Goal: Task Accomplishment & Management: Manage account settings

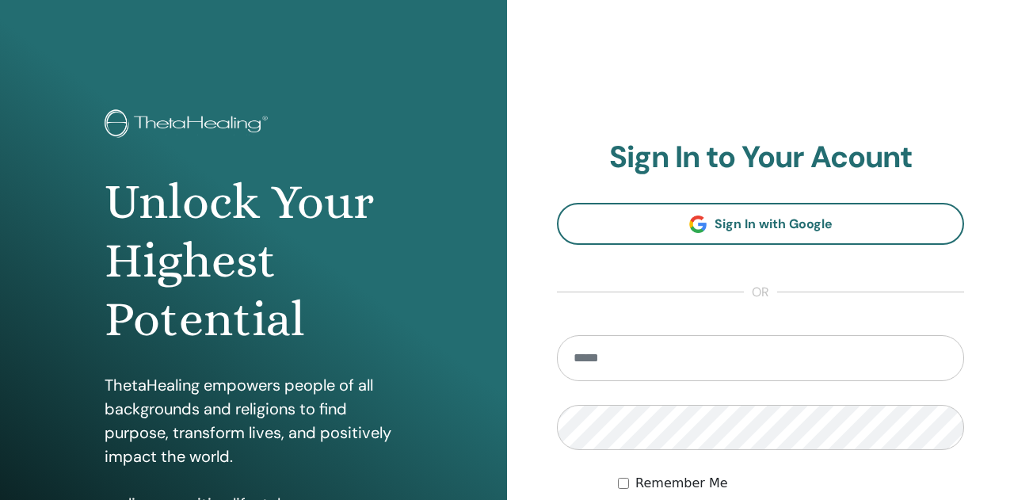
click at [647, 358] on input "email" at bounding box center [760, 358] width 407 height 46
type input "**********"
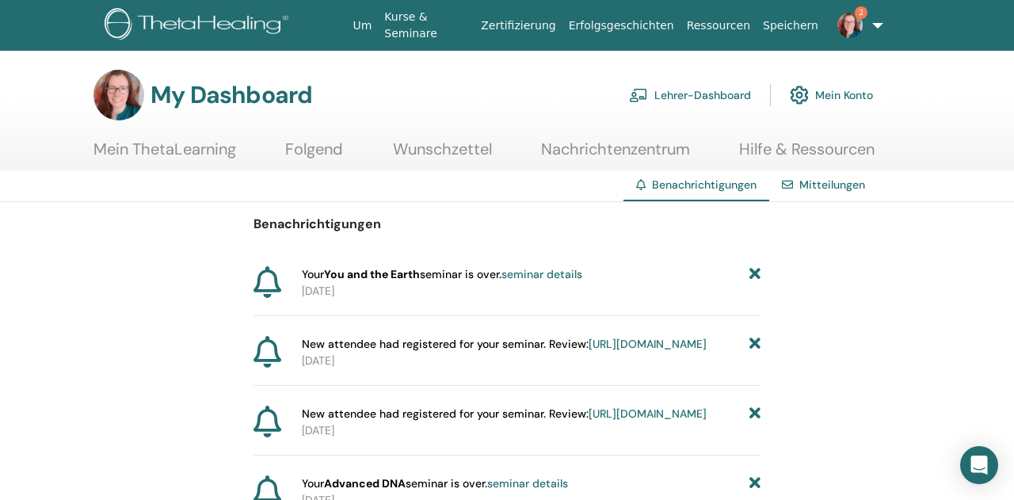
click at [838, 96] on link "Mein Konto" at bounding box center [831, 95] width 83 height 35
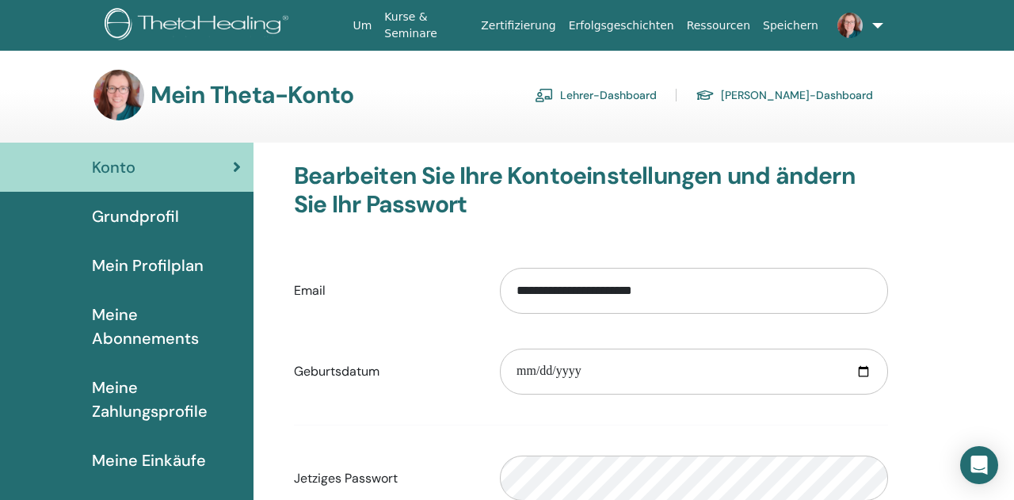
click at [657, 91] on link "Lehrer-Dashboard" at bounding box center [596, 94] width 122 height 25
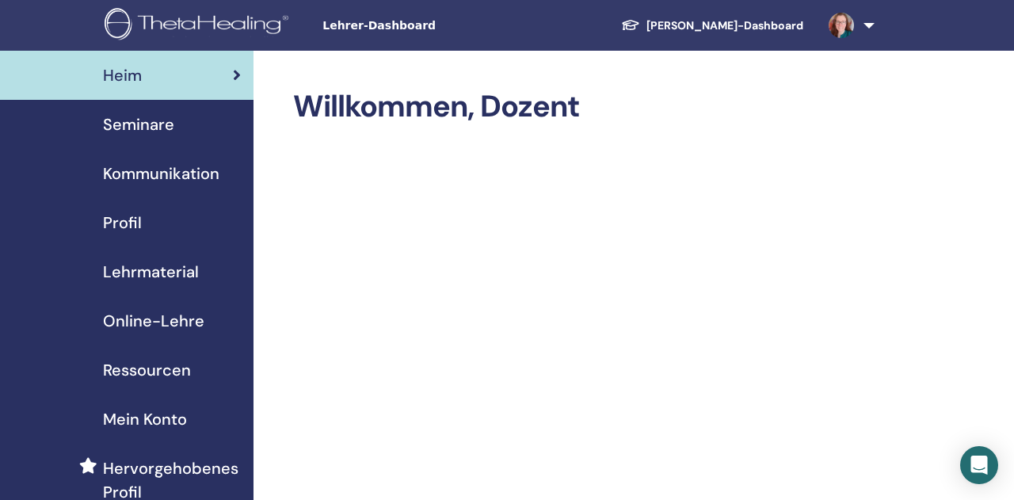
click at [148, 124] on span "Seminare" at bounding box center [138, 125] width 71 height 24
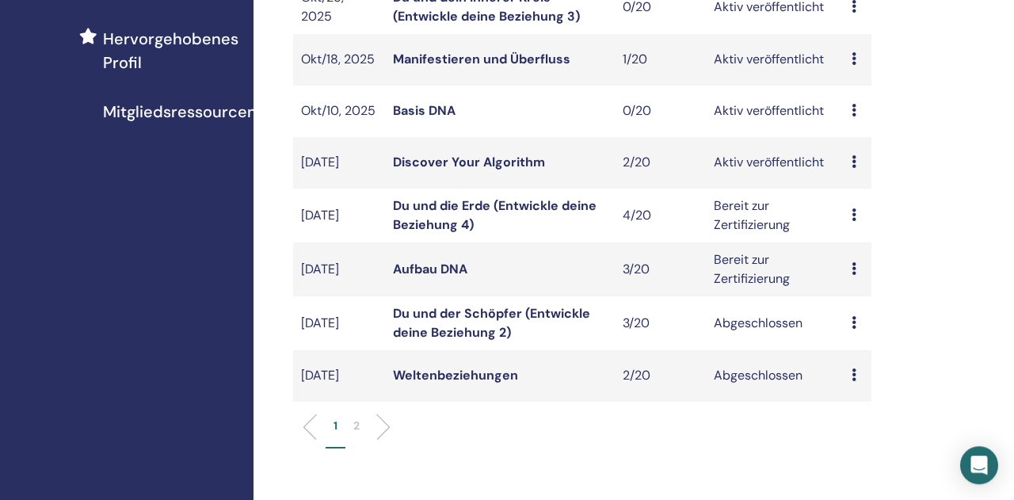
scroll to position [494, 0]
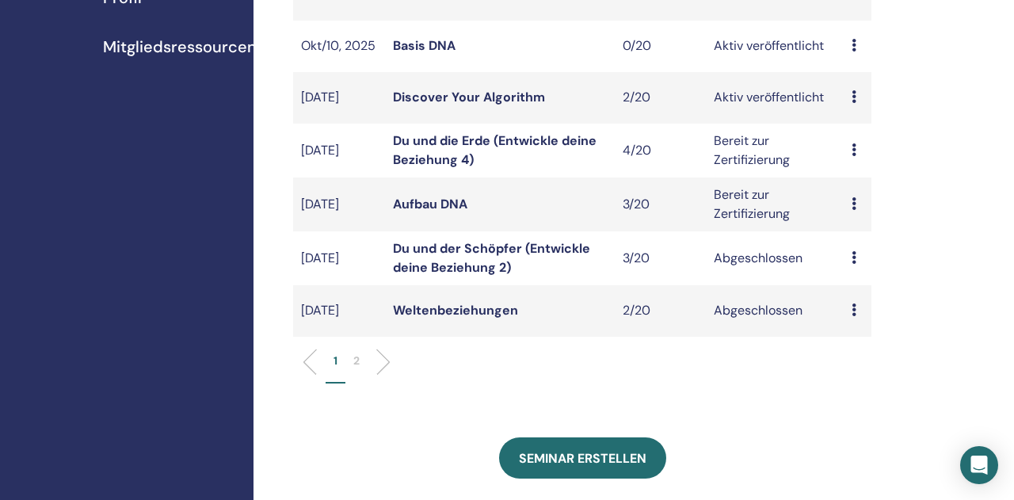
click at [432, 209] on link "Aufbau DNA" at bounding box center [430, 204] width 74 height 17
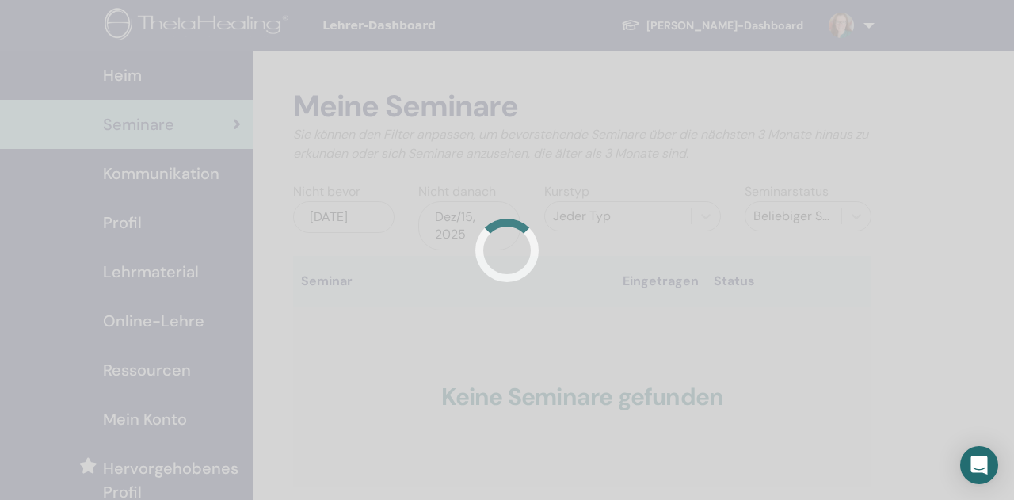
scroll to position [431, 0]
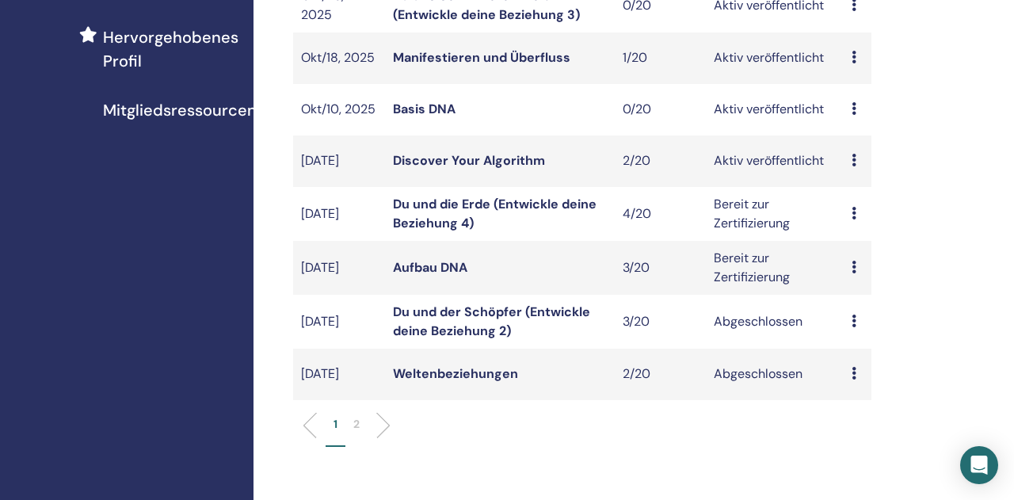
click at [441, 203] on link "Du und die Erde (Entwickle deine Beziehung 4)" at bounding box center [495, 214] width 204 height 36
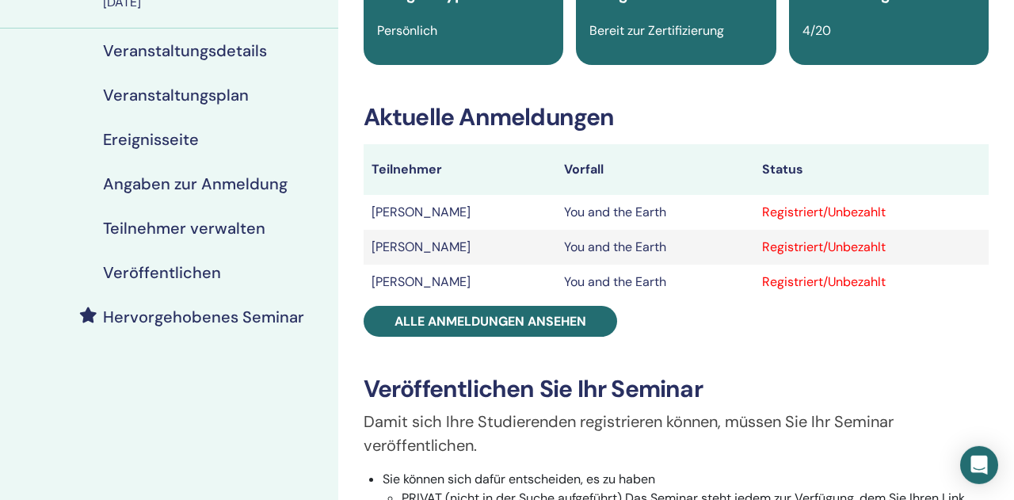
scroll to position [247, 0]
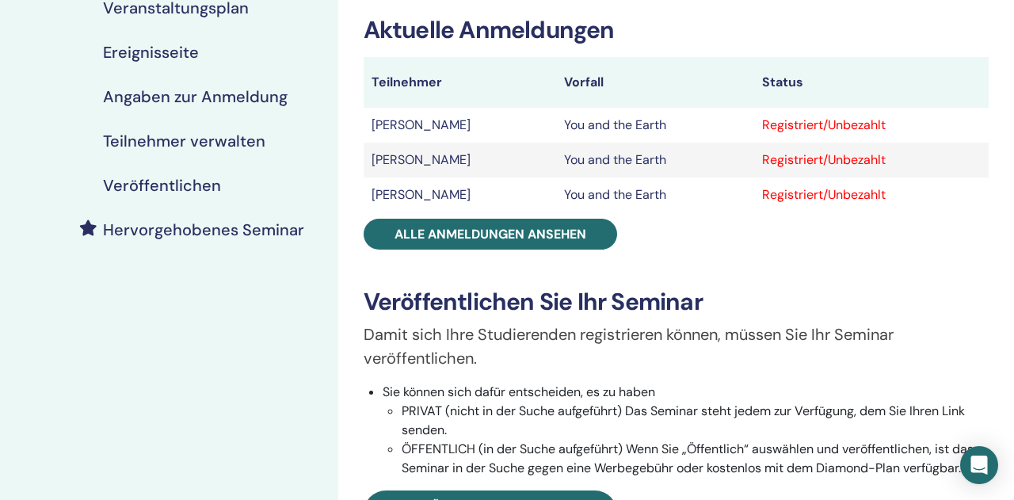
click at [139, 141] on h4 "Teilnehmer verwalten" at bounding box center [184, 141] width 162 height 19
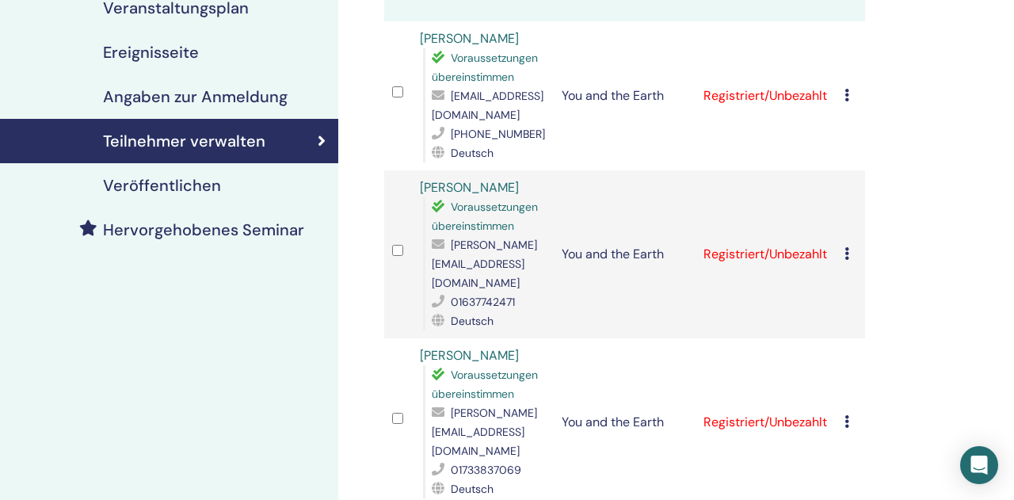
click at [850, 89] on icon at bounding box center [847, 95] width 5 height 13
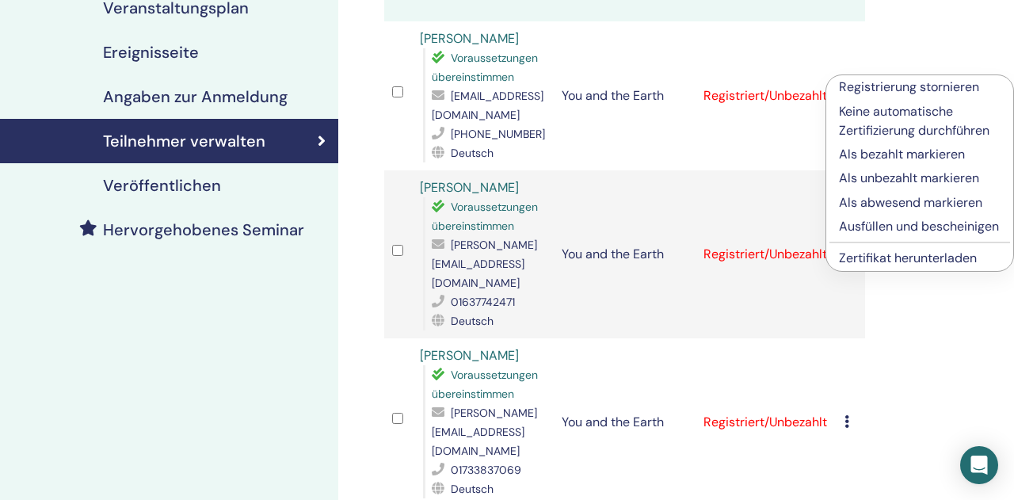
click at [865, 226] on p "Ausfüllen und bescheinigen" at bounding box center [920, 226] width 162 height 19
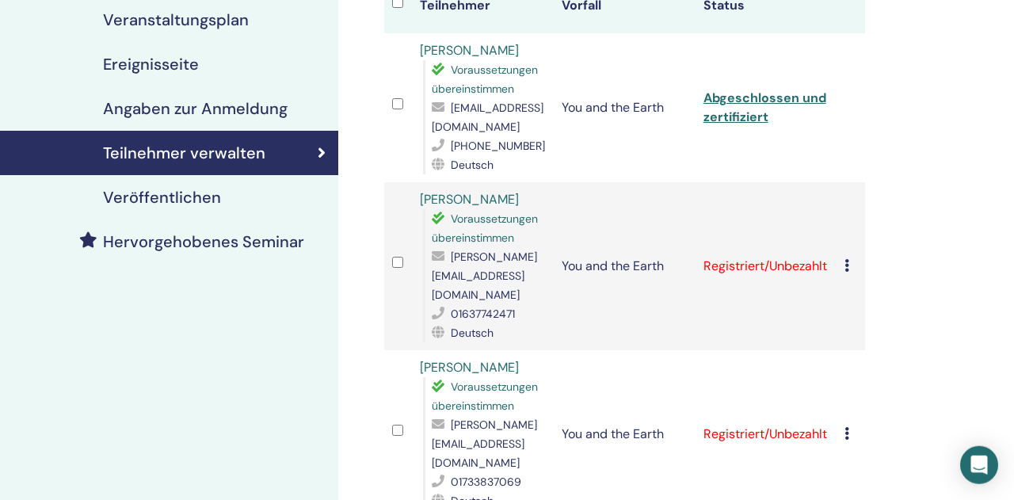
scroll to position [247, 0]
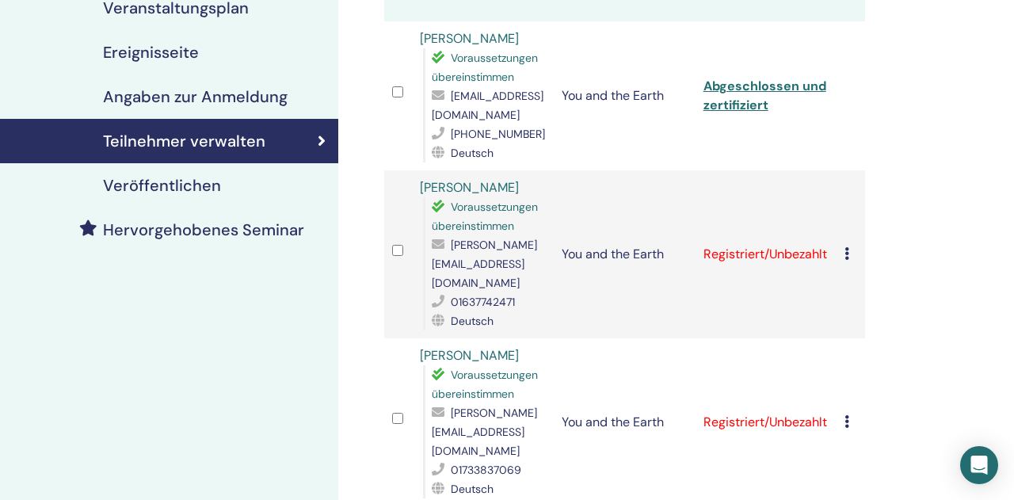
click at [850, 247] on icon at bounding box center [847, 253] width 5 height 13
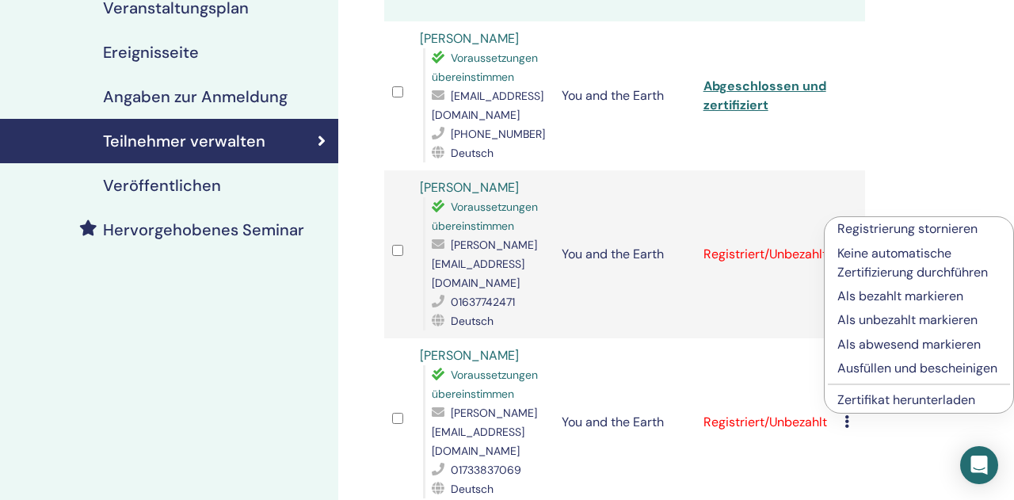
click at [872, 367] on p "Ausfüllen und bescheinigen" at bounding box center [919, 368] width 163 height 19
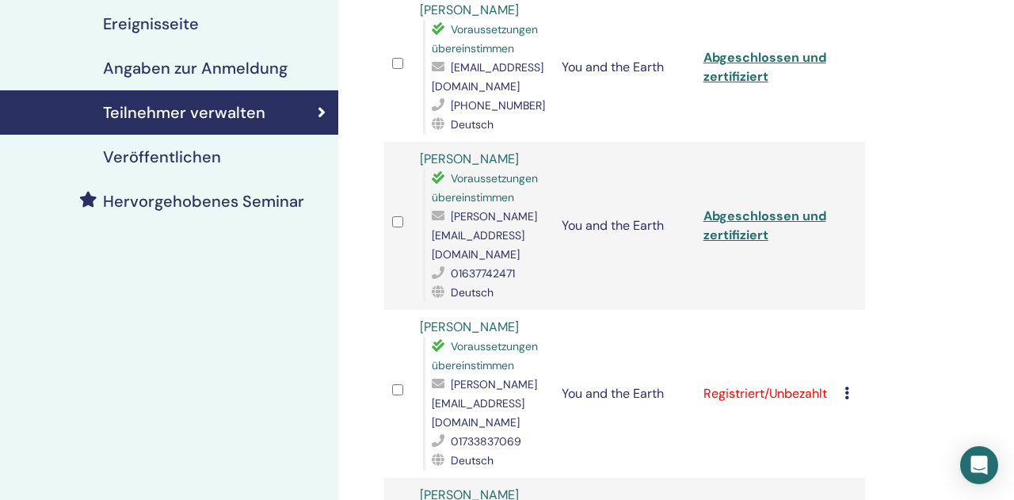
scroll to position [330, 0]
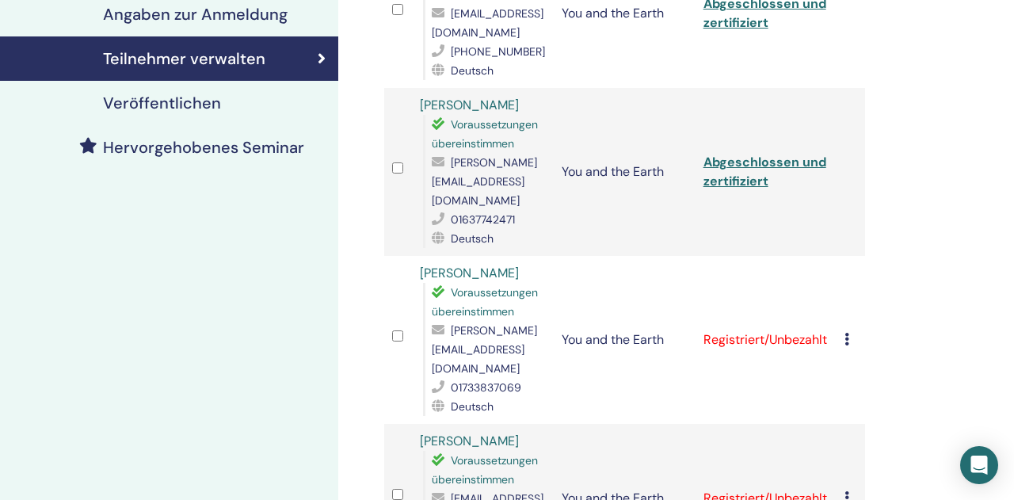
click at [850, 333] on icon at bounding box center [847, 339] width 5 height 13
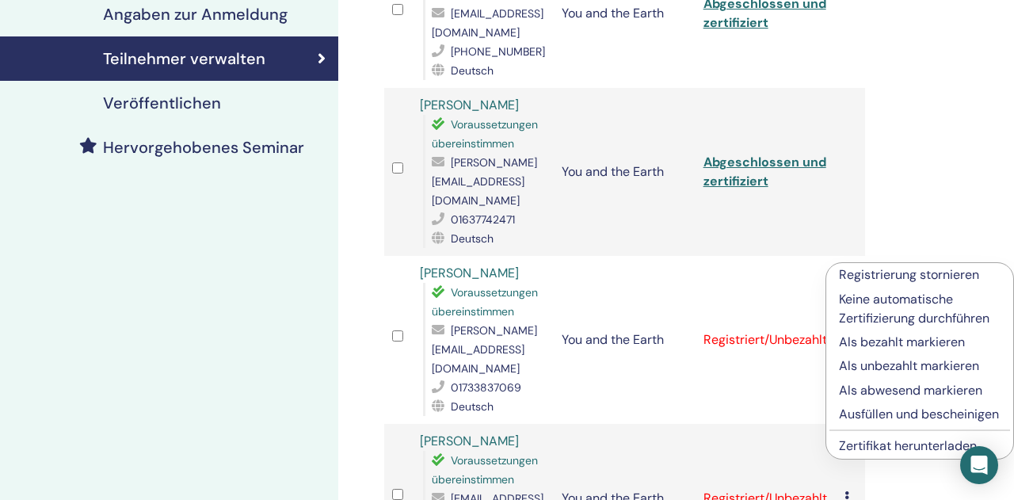
click at [869, 413] on p "Ausfüllen und bescheinigen" at bounding box center [920, 414] width 162 height 19
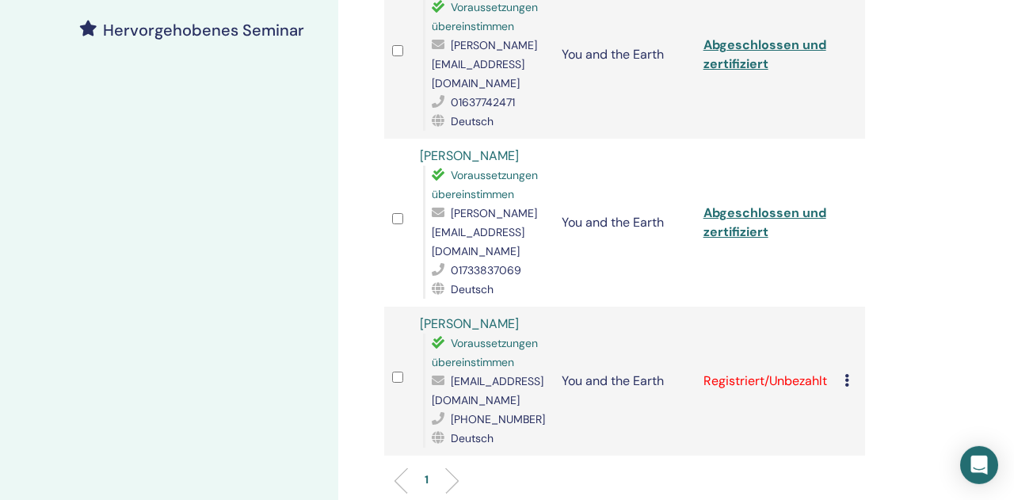
scroll to position [577, 0]
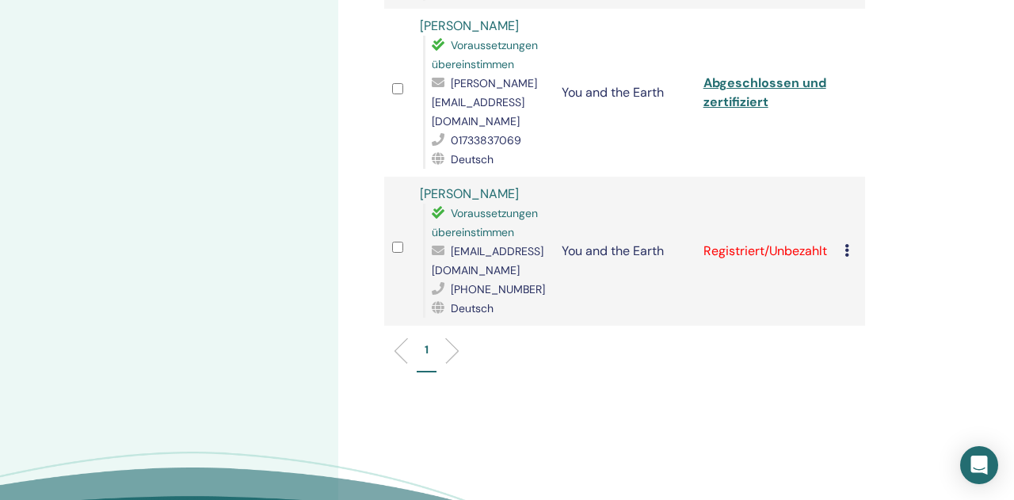
click at [850, 244] on icon at bounding box center [847, 250] width 5 height 13
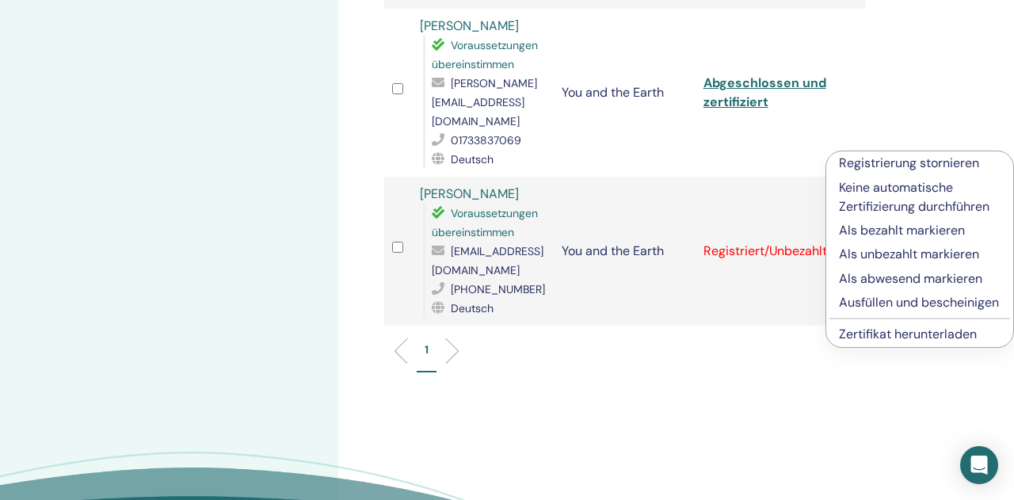
click at [864, 304] on p "Ausfüllen und bescheinigen" at bounding box center [920, 302] width 162 height 19
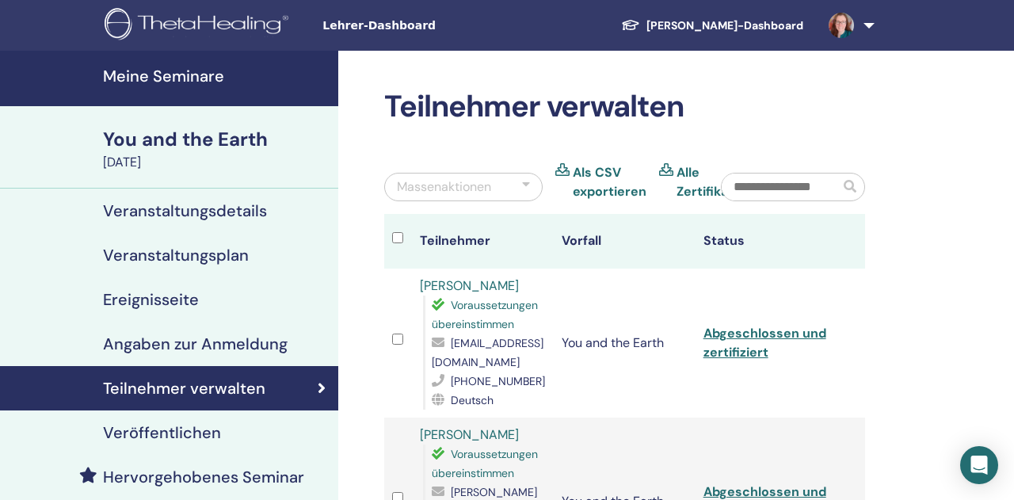
click at [842, 25] on img at bounding box center [841, 25] width 25 height 25
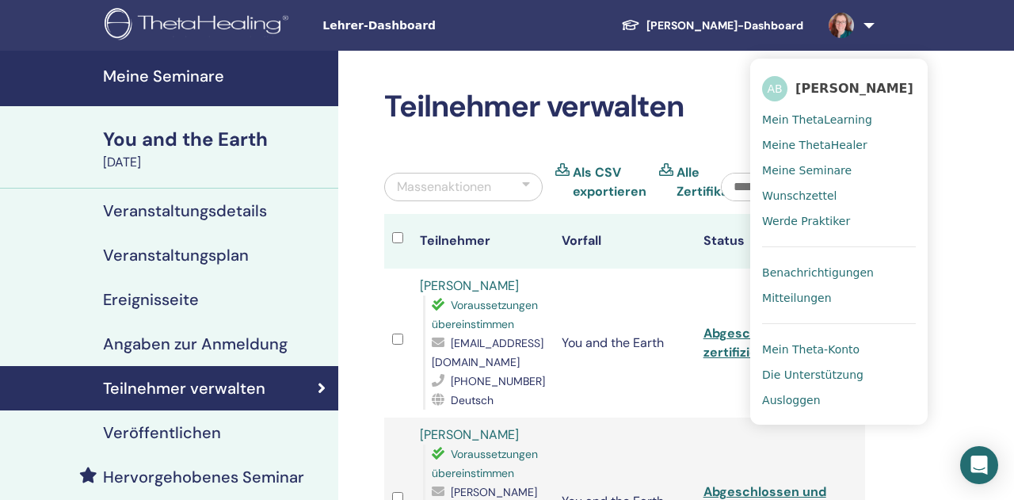
click at [798, 399] on span "Ausloggen" at bounding box center [791, 400] width 58 height 14
